Goal: Find contact information: Find contact information

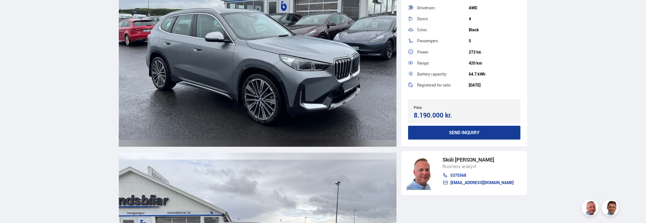
scroll to position [791, 0]
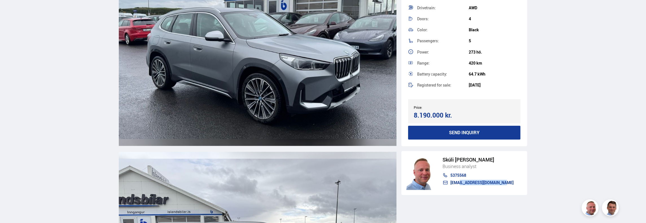
drag, startPoint x: 493, startPoint y: 184, endPoint x: 450, endPoint y: 184, distance: 43.5
click at [450, 184] on div "Skúli Þór Johnsen Business analyst 5375568 skuli@islandsbilar.is" at bounding box center [465, 173] width 126 height 44
copy link "[EMAIL_ADDRESS][DOMAIN_NAME]"
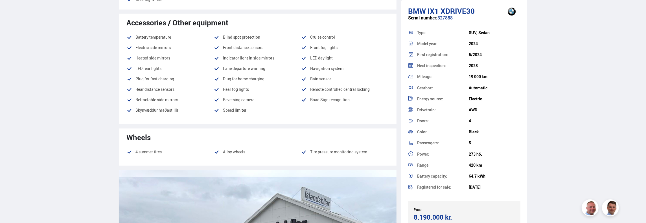
scroll to position [565, 0]
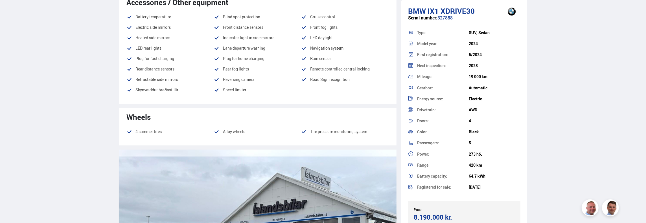
click at [527, 110] on div "BMW ix1 XDRIVE30 Serial number: 327888 Type: SUV, Sedan Model year: 2024 First …" at bounding box center [465, 111] width 126 height 223
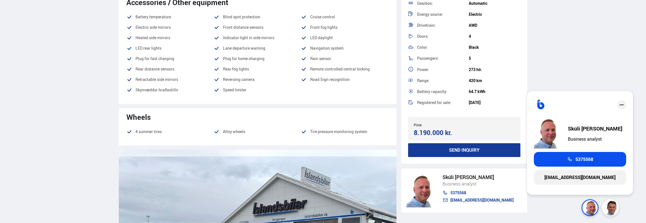
scroll to position [102, 0]
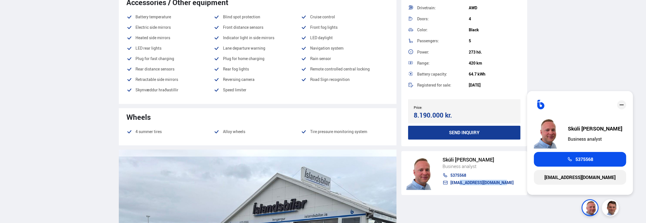
drag, startPoint x: 473, startPoint y: 183, endPoint x: 451, endPoint y: 182, distance: 22.6
click at [451, 182] on div "Skúli Þór Johnsen Business analyst 5375568 skuli@islandsbilar.is" at bounding box center [465, 173] width 126 height 44
copy link "[EMAIL_ADDRESS][DOMAIN_NAME]"
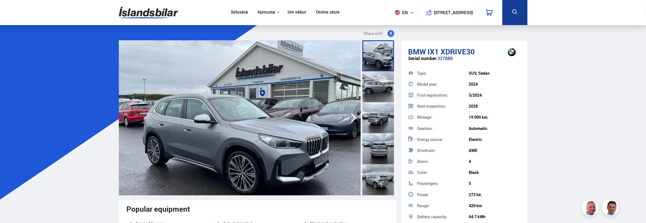
click at [293, 14] on link "Um okkur" at bounding box center [297, 13] width 19 height 6
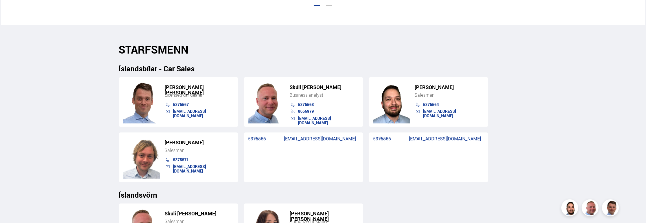
scroll to position [537, 0]
